Goal: Task Accomplishment & Management: Complete application form

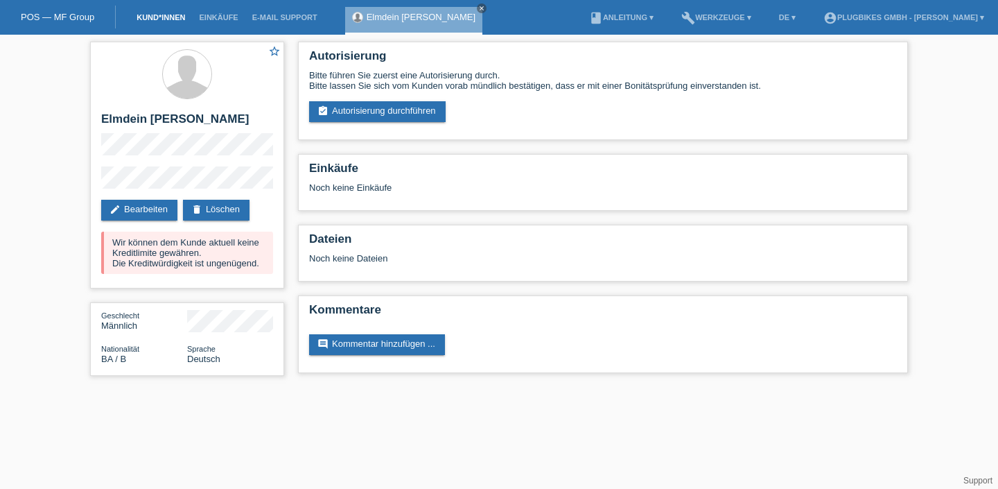
click at [162, 20] on link "Kund*innen" at bounding box center [161, 17] width 62 height 8
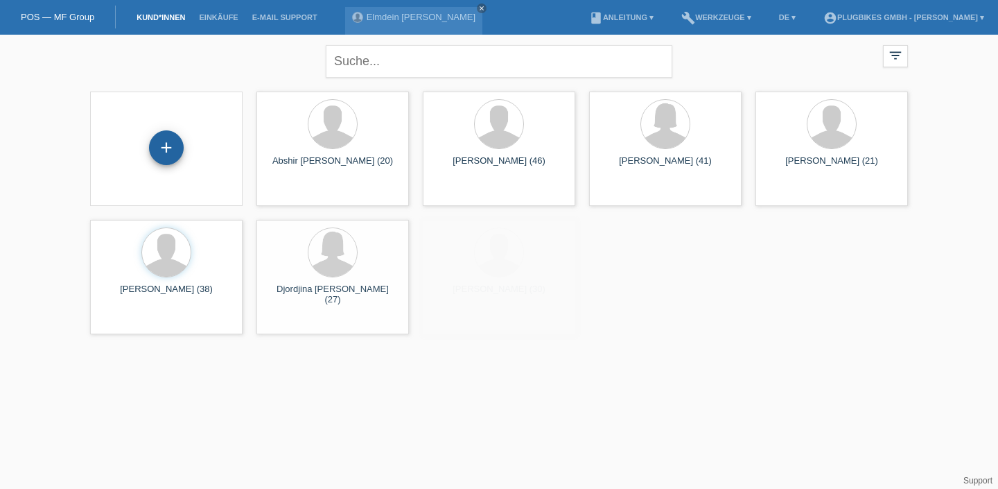
click at [162, 155] on div "+" at bounding box center [166, 148] width 33 height 24
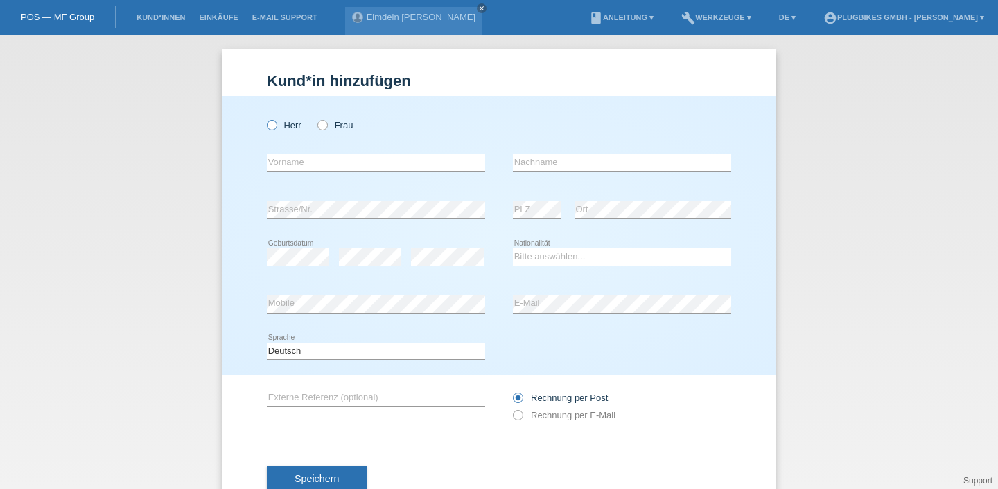
click at [265, 118] on icon at bounding box center [265, 118] width 0 height 0
click at [268, 121] on input "Herr" at bounding box center [271, 124] width 9 height 9
radio input "true"
click at [313, 155] on input "text" at bounding box center [376, 162] width 218 height 17
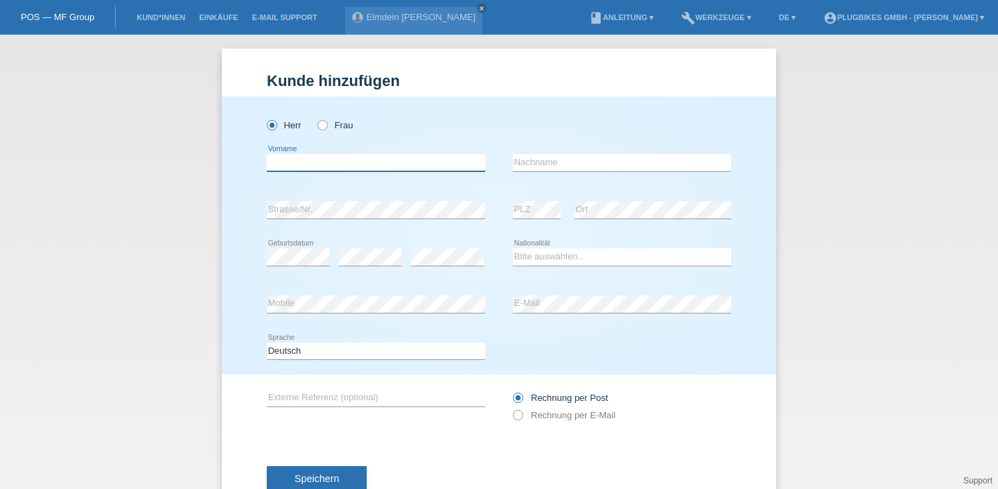
type input "K"
type input "[PERSON_NAME] [PERSON_NAME]"
type input "Khattab"
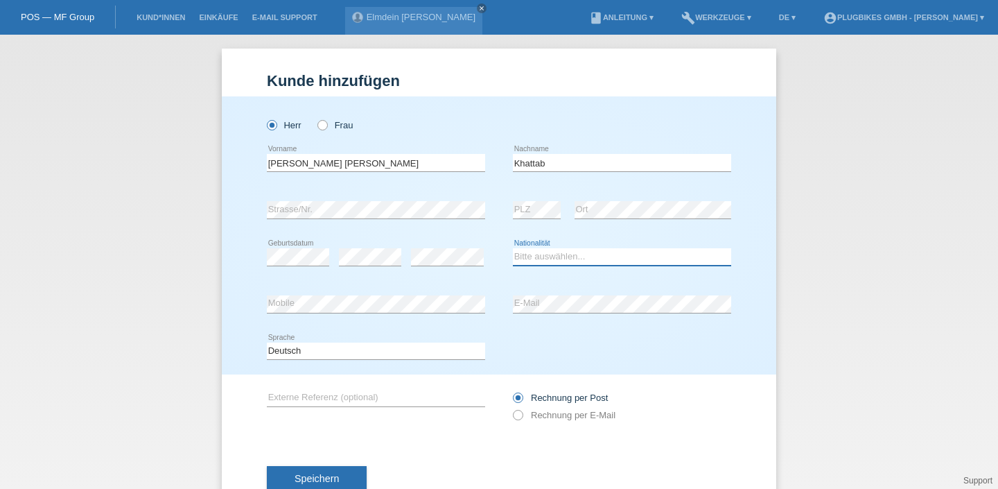
click at [550, 261] on select "Bitte auswählen... Schweiz Deutschland Liechtenstein Österreich ------------ Af…" at bounding box center [622, 256] width 218 height 17
select select "IQ"
click at [513, 249] on select "Bitte auswählen... Schweiz Deutschland Liechtenstein Österreich ------------ Af…" at bounding box center [622, 256] width 218 height 17
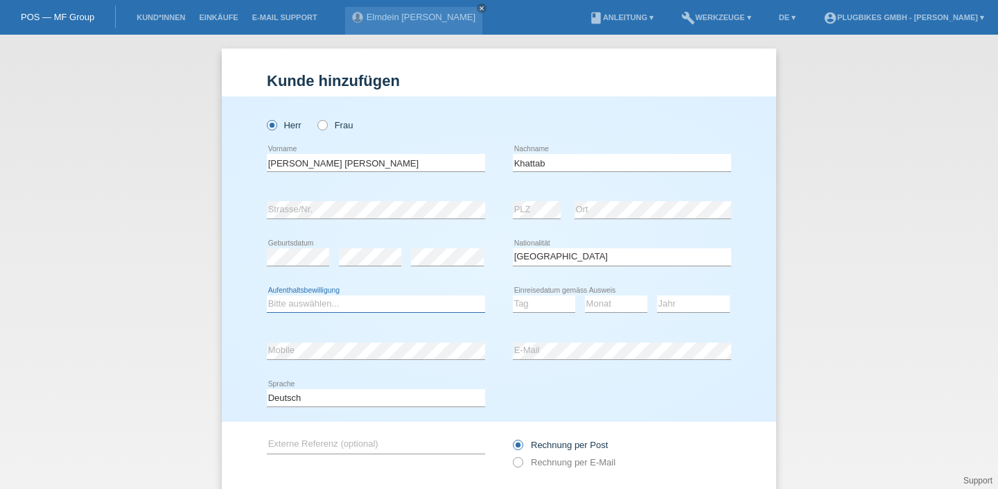
click at [381, 300] on select "Bitte auswählen... C B B - Flüchtlingsstatus Andere" at bounding box center [376, 303] width 218 height 17
select select "B"
click at [267, 295] on select "Bitte auswählen... C B B - Flüchtlingsstatus Andere" at bounding box center [376, 303] width 218 height 17
click at [546, 308] on select "Tag 01 02 03 04 05 06 07 08 09 10 11" at bounding box center [544, 303] width 62 height 17
click at [539, 304] on select "Tag 01 02 03 04 05 06 07 08 09 10 11" at bounding box center [544, 303] width 62 height 17
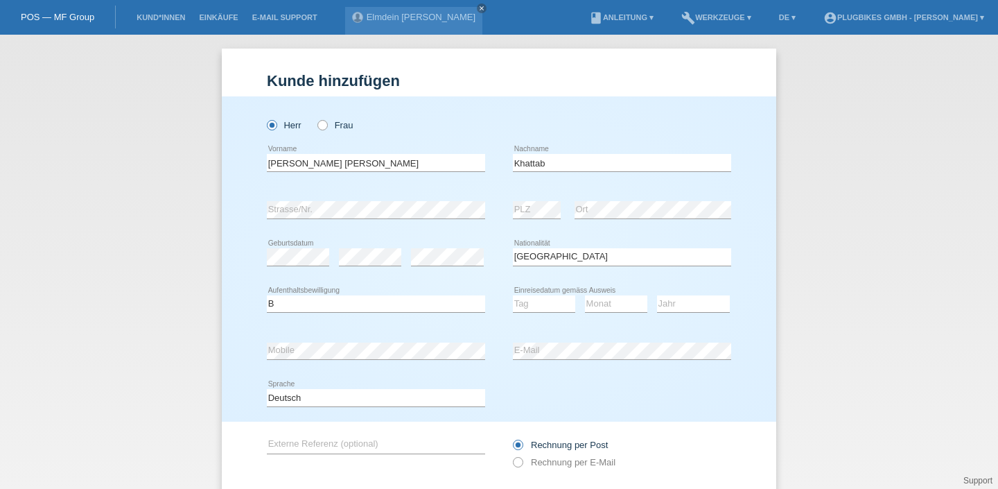
click at [396, 338] on div "error Mobile" at bounding box center [376, 350] width 218 height 47
click at [534, 303] on select "Tag 01 02 03 04 05 06 07 08 09 10 11" at bounding box center [544, 303] width 62 height 17
click at [582, 360] on icon at bounding box center [622, 359] width 218 height 1
click at [566, 397] on div "Deutsch Français Italiano English error Sprache" at bounding box center [499, 397] width 464 height 47
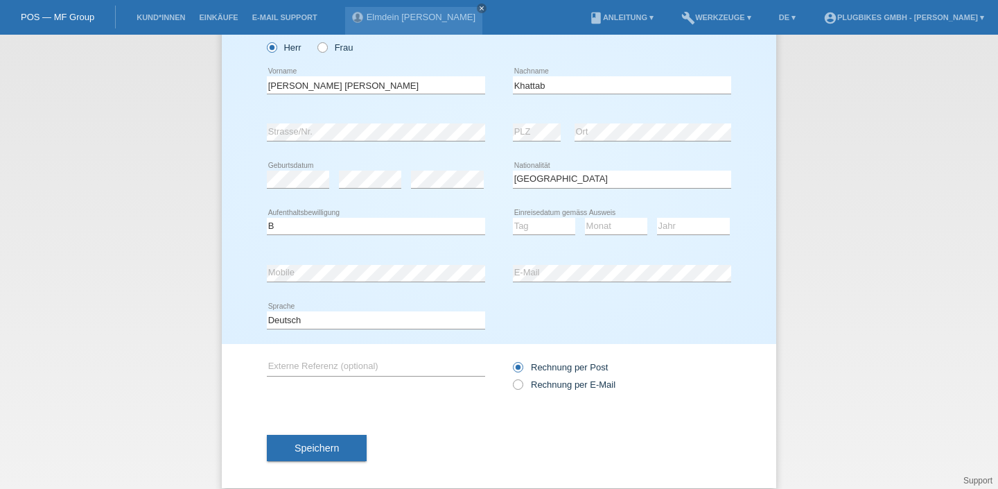
scroll to position [93, 0]
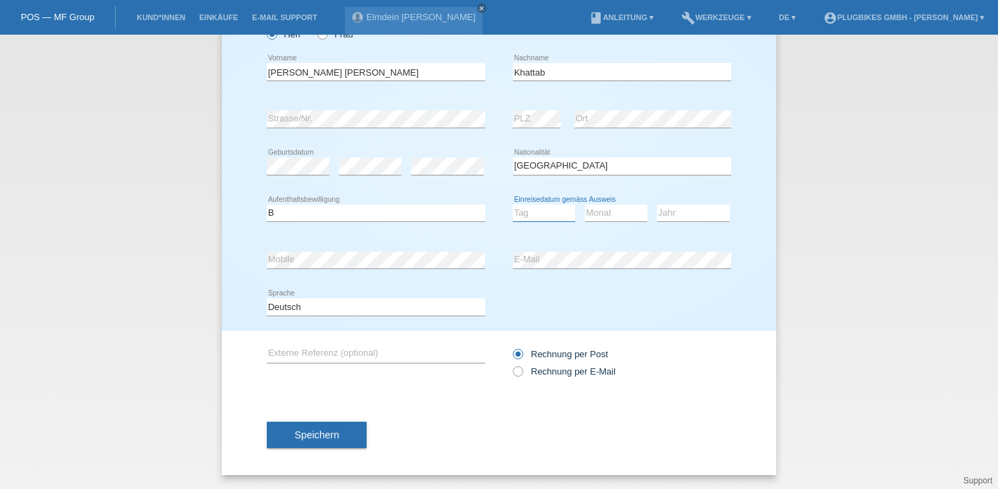
click at [557, 205] on select "Tag 01 02 03 04 05 06 07 08 09 10 11" at bounding box center [544, 212] width 62 height 17
click at [550, 209] on select "Tag 01 02 03 04 05 06 07 08 09 10 11" at bounding box center [544, 212] width 62 height 17
click at [609, 221] on icon at bounding box center [616, 221] width 62 height 1
click at [616, 207] on select "Monat 01 02 03 04 05 06 07 08 09 10 11" at bounding box center [616, 212] width 62 height 17
select select "01"
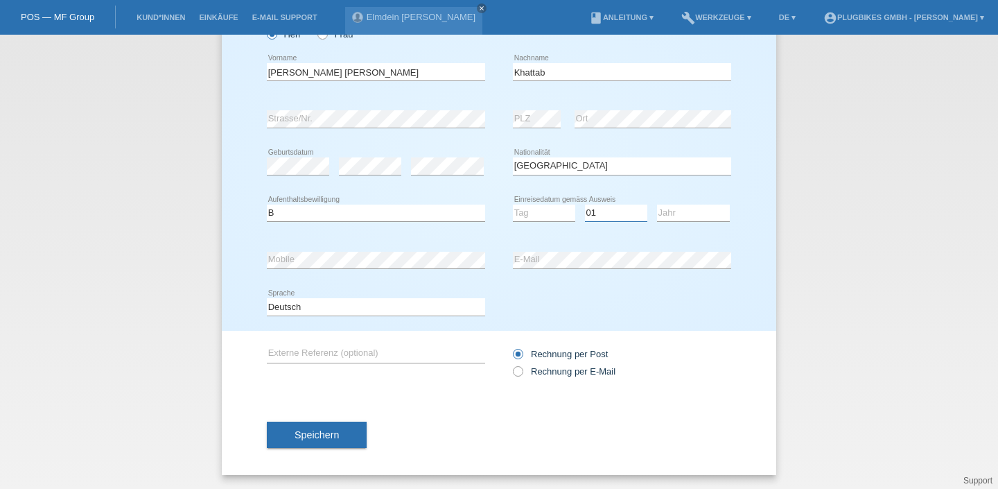
click at [585, 204] on select "Monat 01 02 03 04 05 06 07 08 09 10 11" at bounding box center [616, 212] width 62 height 17
click at [695, 208] on select "Jahr 2025 2024 2023 2022 2021 2020 2019 2018 2017 2016 2015 2014 2013 2012 2011…" at bounding box center [693, 212] width 73 height 17
select select "2016"
click at [657, 204] on select "Jahr 2025 2024 2023 2022 2021 2020 2019 2018 2017 2016 2015 2014 2013 2012 2011…" at bounding box center [693, 212] width 73 height 17
click at [542, 208] on select "Tag 01 02 03 04 05 06 07 08 09 10 11" at bounding box center [544, 212] width 62 height 17
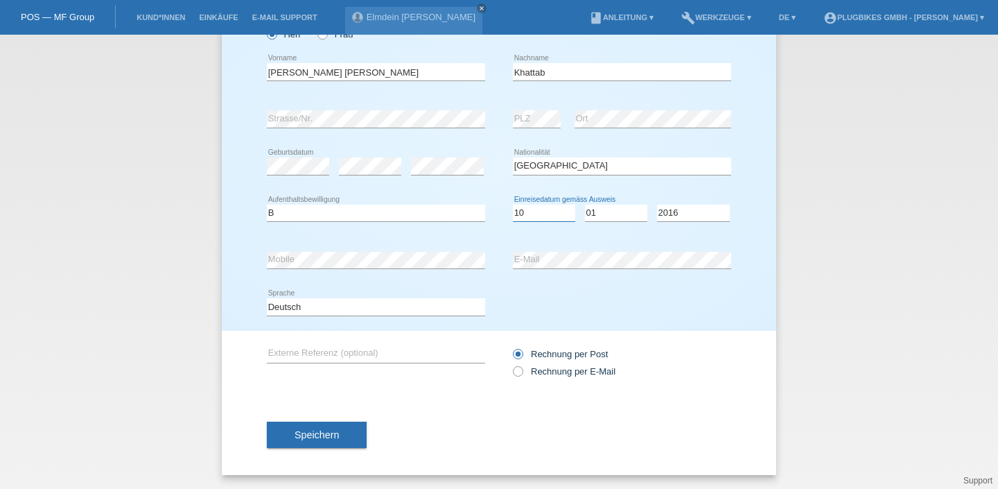
click at [513, 204] on select "Tag 01 02 03 04 05 06 07 08 09 10 11" at bounding box center [544, 212] width 62 height 17
click at [548, 213] on select "Tag 01 02 03 04 05 06 07 08 09 10 11" at bounding box center [544, 212] width 62 height 17
click at [538, 211] on select "Tag 01 02 03 04 05 06 07 08 09 10 11" at bounding box center [544, 212] width 62 height 17
select select "16"
click at [513, 204] on select "Tag 01 02 03 04 05 06 07 08 09 10 11" at bounding box center [544, 212] width 62 height 17
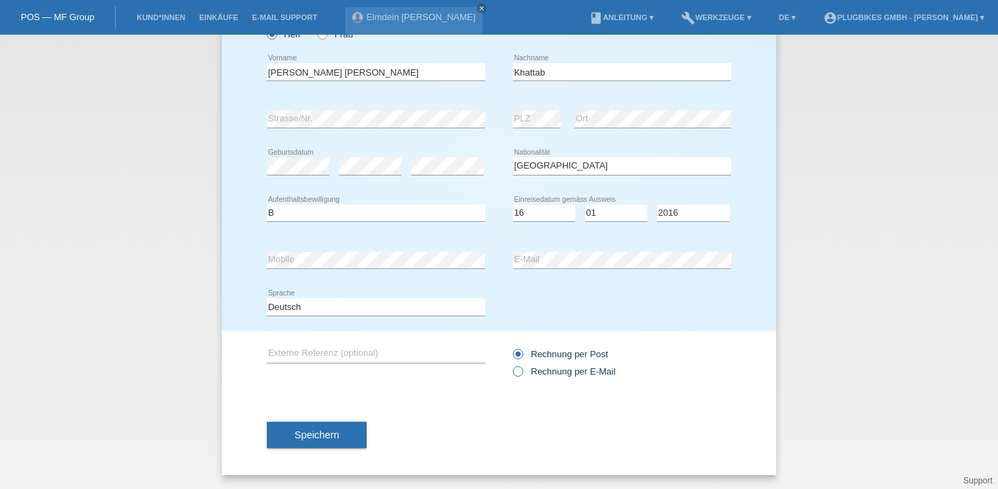
click at [529, 371] on label "Rechnung per E-Mail" at bounding box center [564, 371] width 103 height 10
click at [522, 371] on input "Rechnung per E-Mail" at bounding box center [517, 374] width 9 height 17
radio input "true"
click at [322, 432] on span "Speichern" at bounding box center [317, 434] width 44 height 11
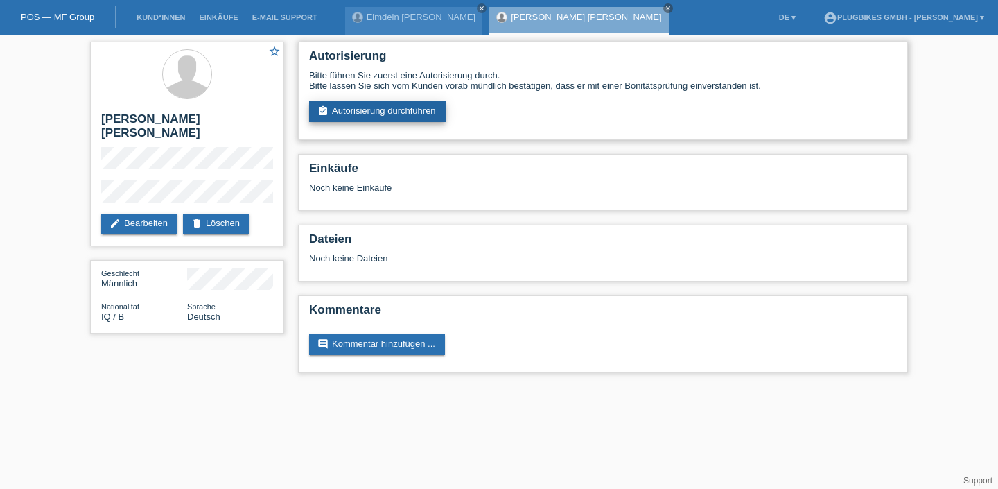
click at [378, 116] on link "assignment_turned_in Autorisierung durchführen" at bounding box center [377, 111] width 137 height 21
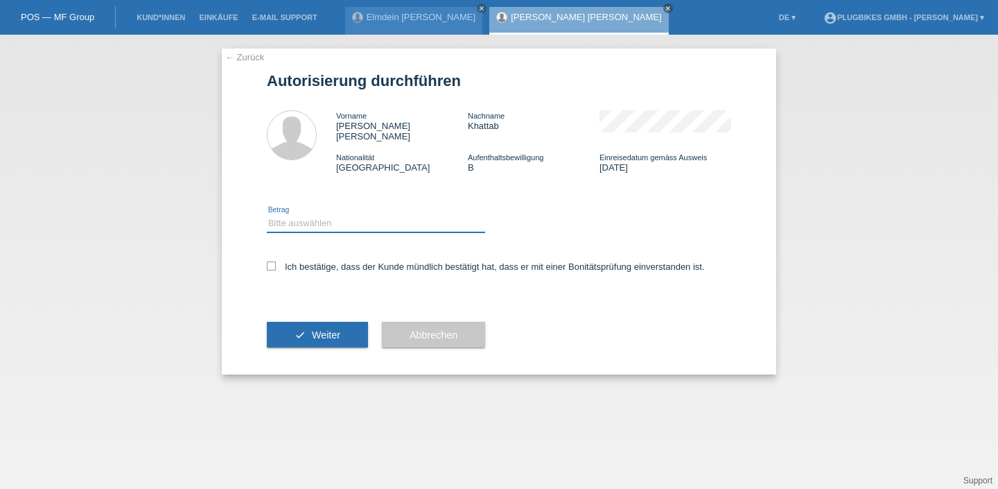
click at [351, 215] on select "Bitte auswählen CHF 1.00 - CHF 499.00 CHF 500.00 - CHF 1'999.00 CHF 2'000.00 - …" at bounding box center [376, 223] width 218 height 17
select select "3"
click at [267, 215] on select "Bitte auswählen CHF 1.00 - CHF 499.00 CHF 500.00 - CHF 1'999.00 CHF 2'000.00 - …" at bounding box center [376, 223] width 218 height 17
click at [318, 263] on label "Ich bestätige, dass der Kunde mündlich bestätigt hat, dass er mit einer Bonität…" at bounding box center [486, 266] width 438 height 10
click at [276, 263] on input "Ich bestätige, dass der Kunde mündlich bestätigt hat, dass er mit einer Bonität…" at bounding box center [271, 265] width 9 height 9
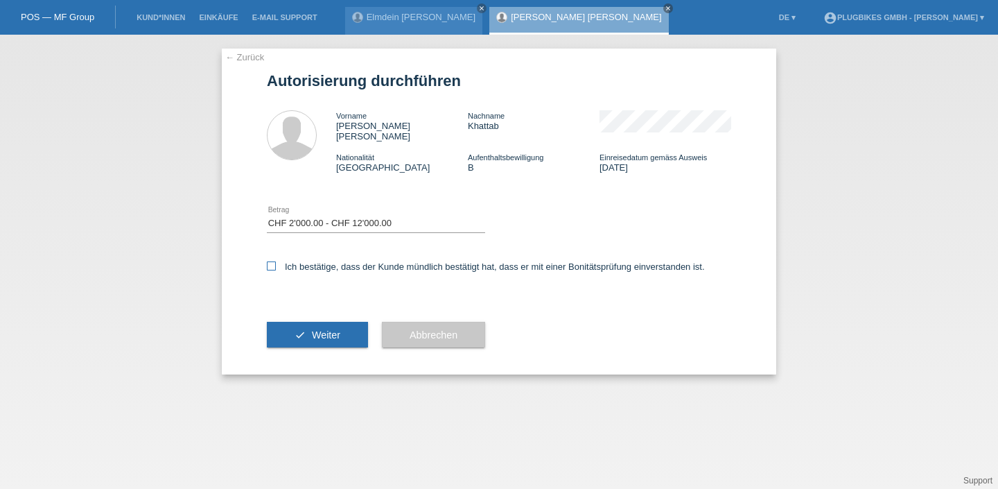
checkbox input "true"
click at [356, 338] on button "check Weiter" at bounding box center [317, 335] width 101 height 26
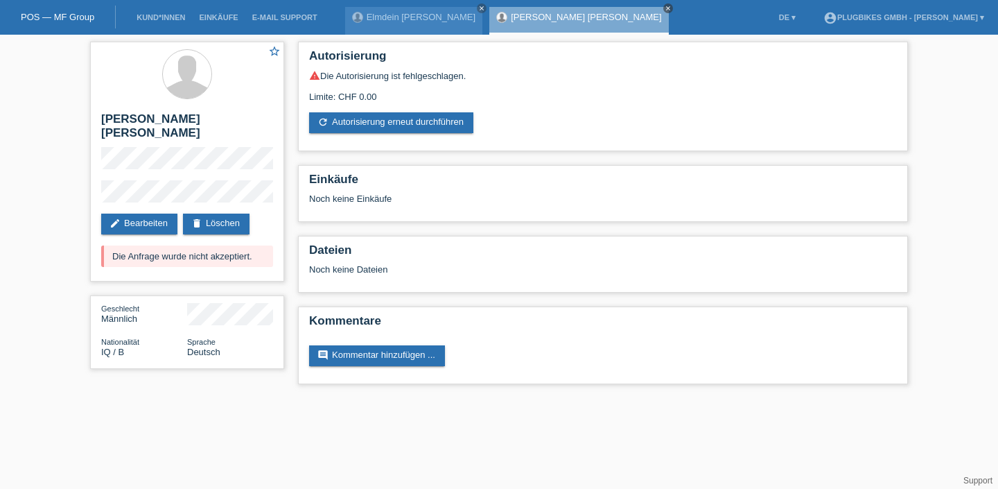
click at [665, 9] on icon "close" at bounding box center [668, 8] width 7 height 7
